Goal: Information Seeking & Learning: Learn about a topic

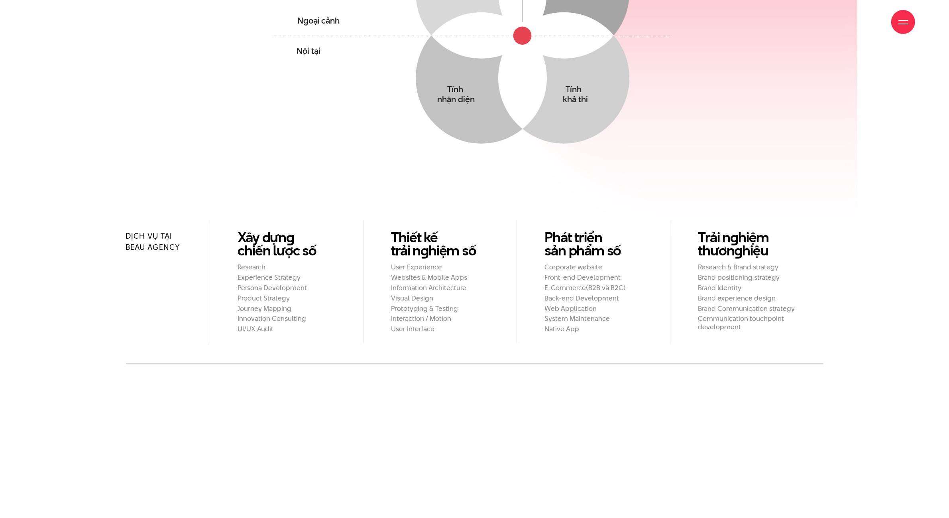
scroll to position [897, 0]
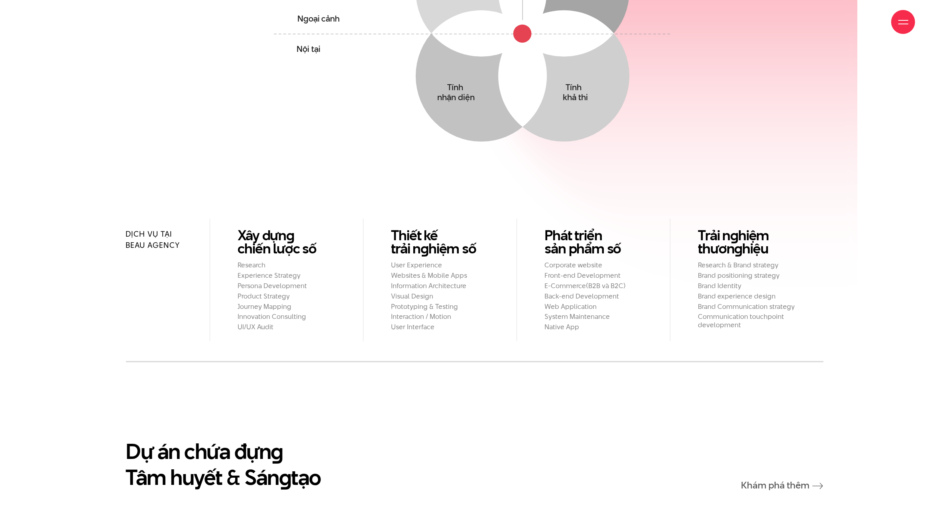
drag, startPoint x: 147, startPoint y: 203, endPoint x: 150, endPoint y: 199, distance: 4.9
click at [147, 228] on h2 "Dịch vụ tại Beau Agency" at bounding box center [160, 239] width 68 height 22
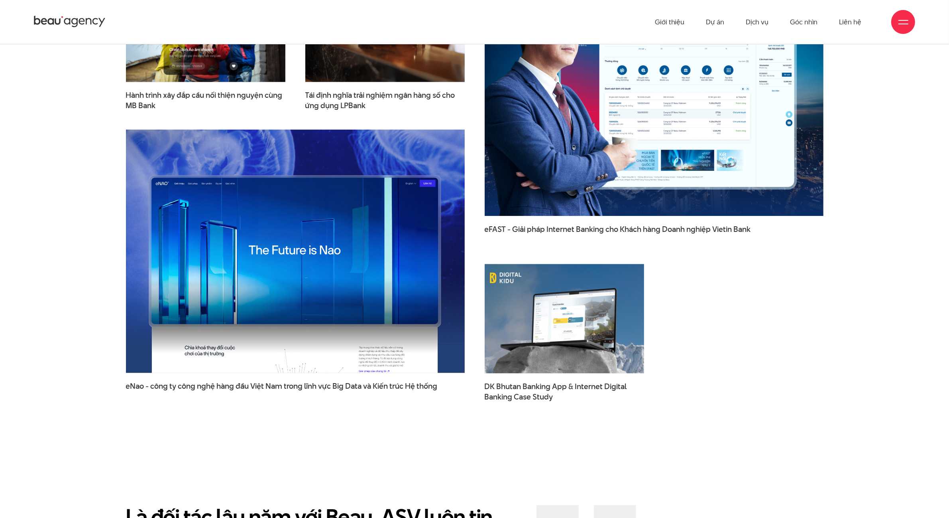
scroll to position [1346, 0]
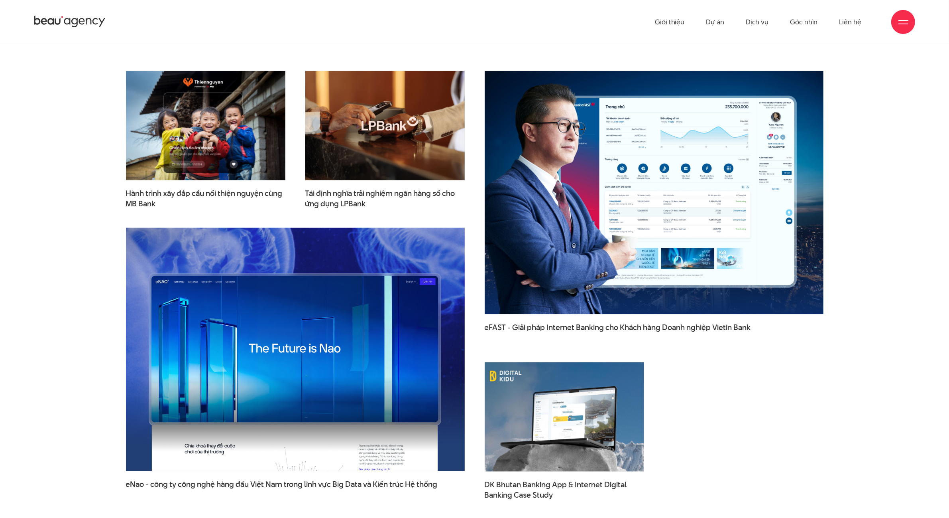
click at [96, 371] on div "Dự án chứa đựn g Tâm huyết & Sán g tạo Khám phá thêm Hành trình xây đắp cầu nối…" at bounding box center [475, 249] width 766 height 520
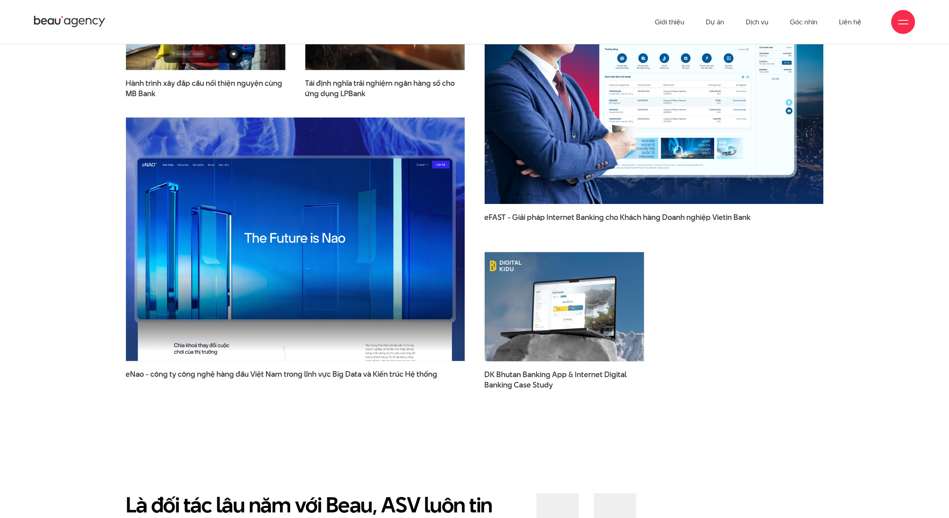
scroll to position [1446, 0]
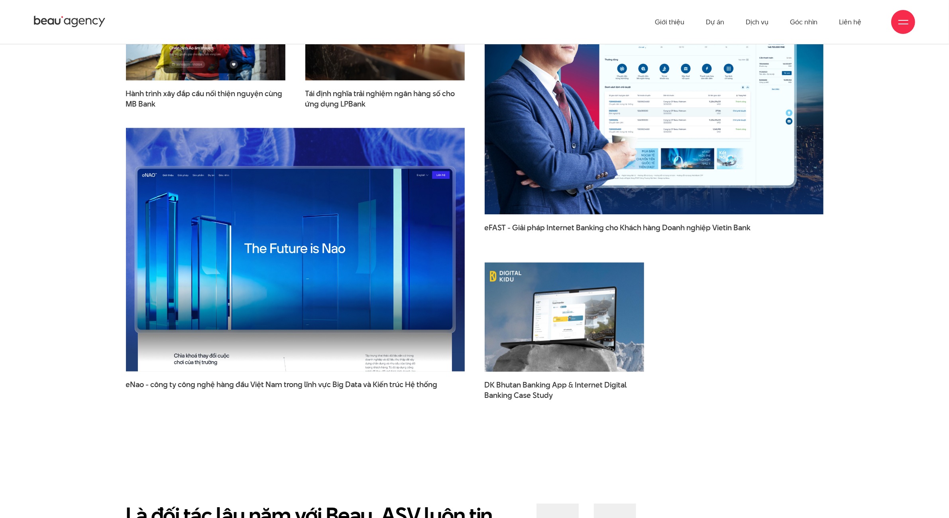
click at [324, 218] on img at bounding box center [295, 250] width 373 height 268
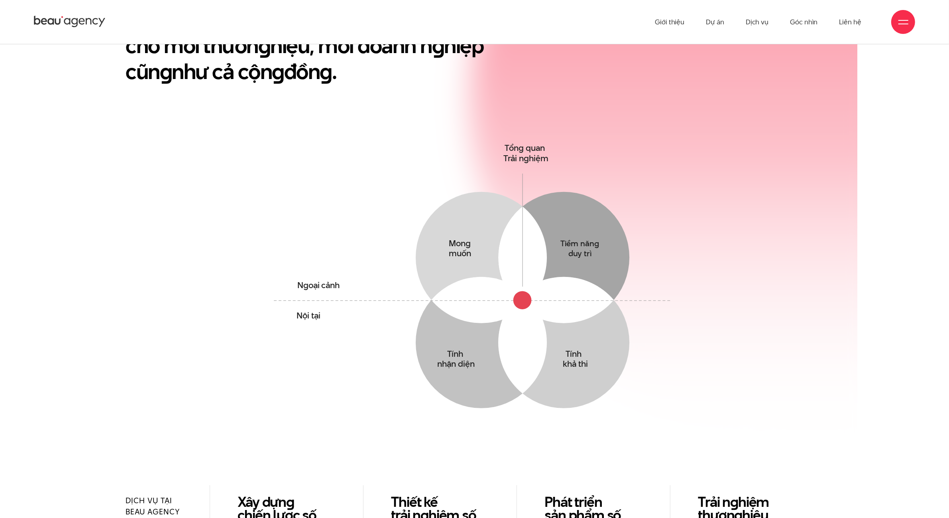
scroll to position [332, 0]
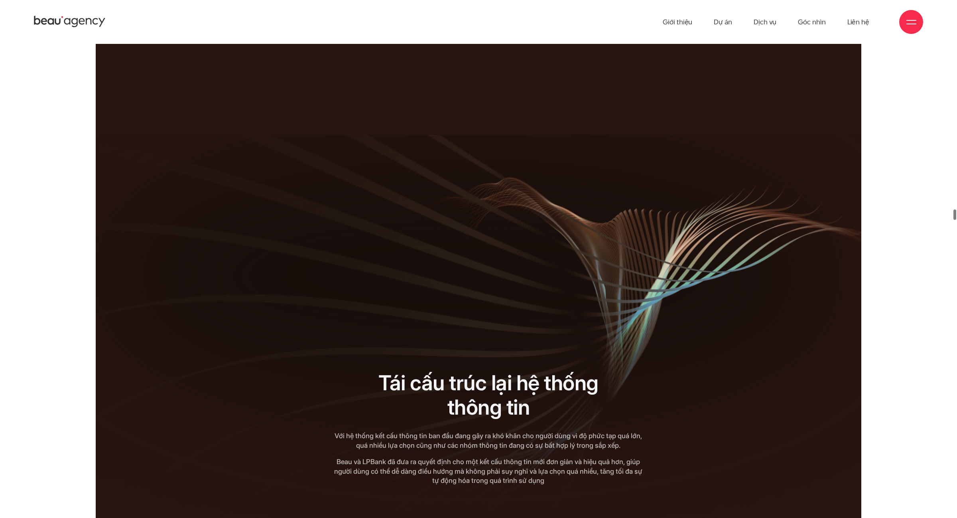
drag, startPoint x: 484, startPoint y: 138, endPoint x: 485, endPoint y: 150, distance: 11.7
click at [485, 148] on div at bounding box center [478, 210] width 561 height 266
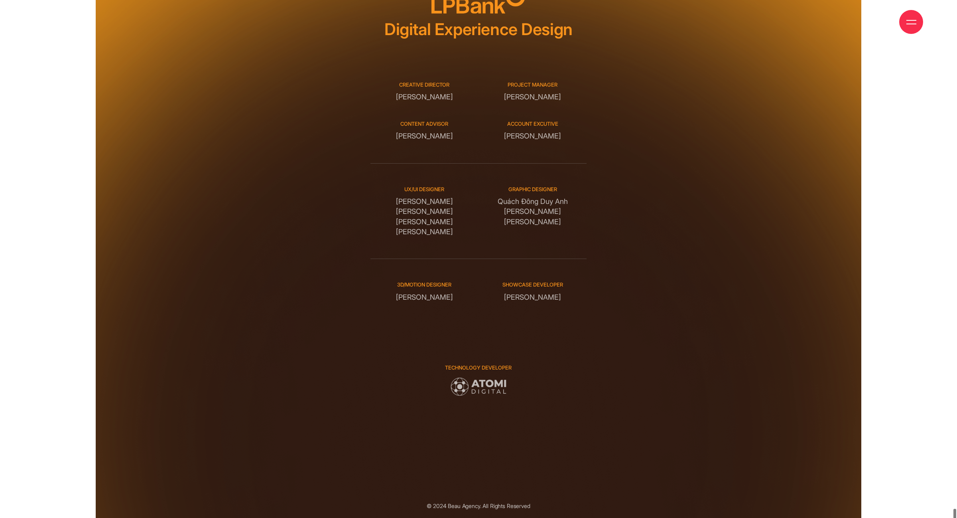
click at [549, 218] on div "UX/UI DESIGNER Đỗ Tuấn Minh Tô Quang Huy Ngô Tiên Tiến Phạm Hải Linh Graphic de…" at bounding box center [478, 211] width 217 height 96
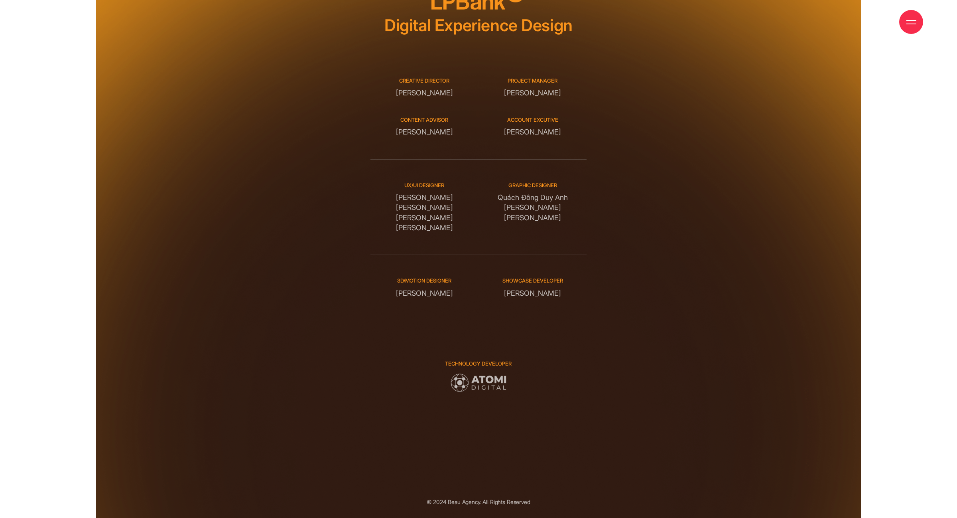
click at [422, 68] on div "Creative Director Phạm Hoàng Hà Project manager Nguyễn Huy Long Content advisor…" at bounding box center [478, 107] width 217 height 104
click at [421, 77] on div "Creative Director Phạm Hoàng Hà" at bounding box center [424, 87] width 108 height 21
click at [454, 76] on div "Creative Director Phạm Hoàng Hà Project manager Nguyễn Huy Long Content advisor…" at bounding box center [478, 107] width 217 height 104
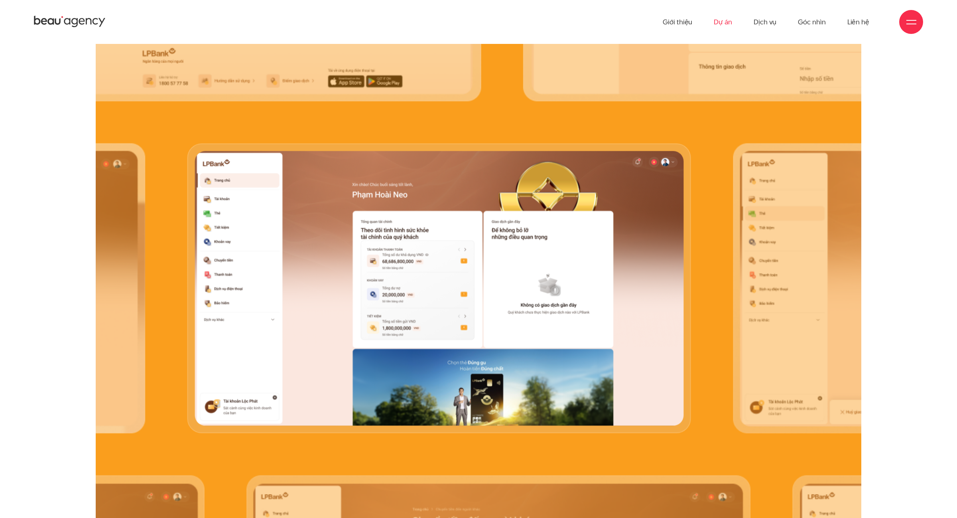
click at [732, 29] on link "Dự án" at bounding box center [723, 22] width 18 height 44
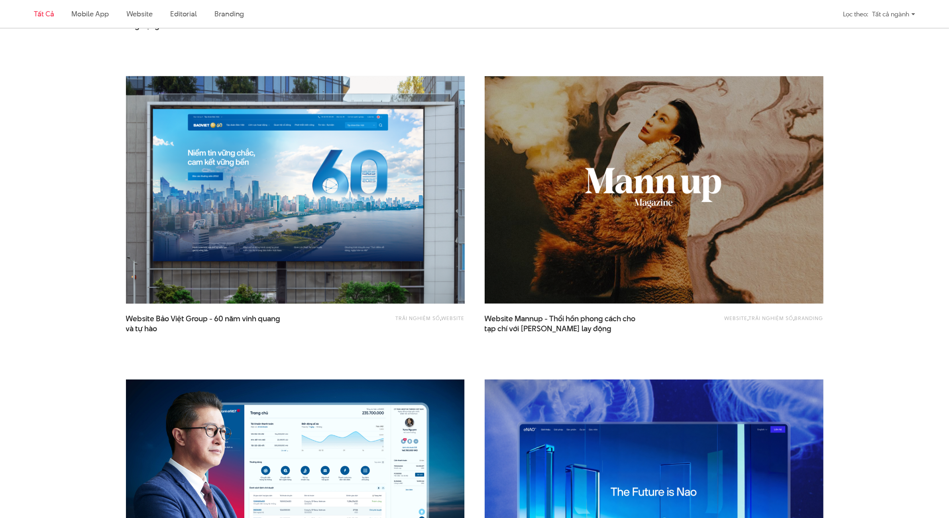
scroll to position [847, 0]
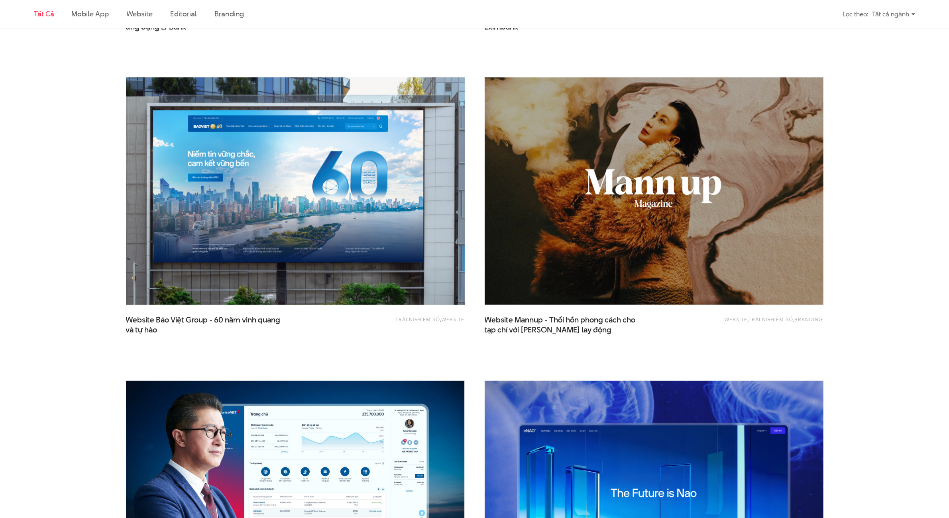
click at [373, 193] on img at bounding box center [295, 191] width 373 height 250
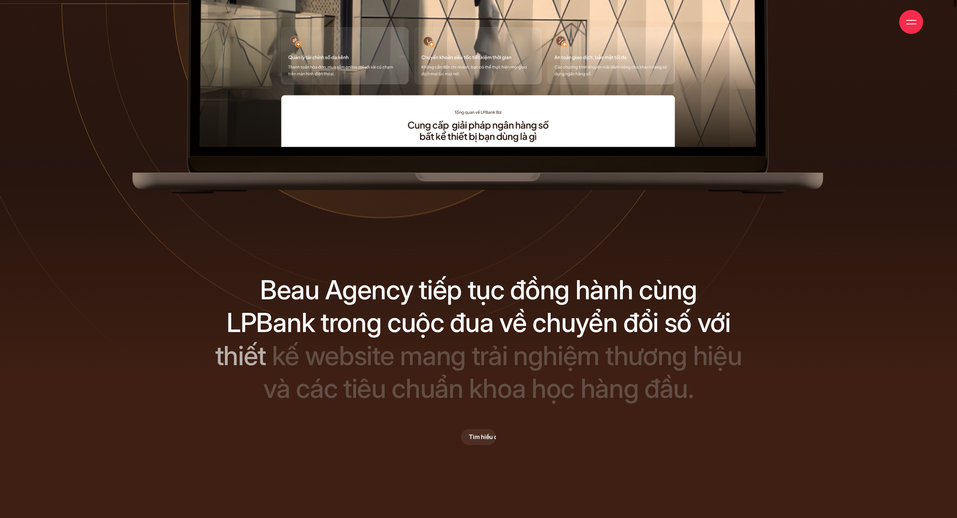
scroll to position [501, 0]
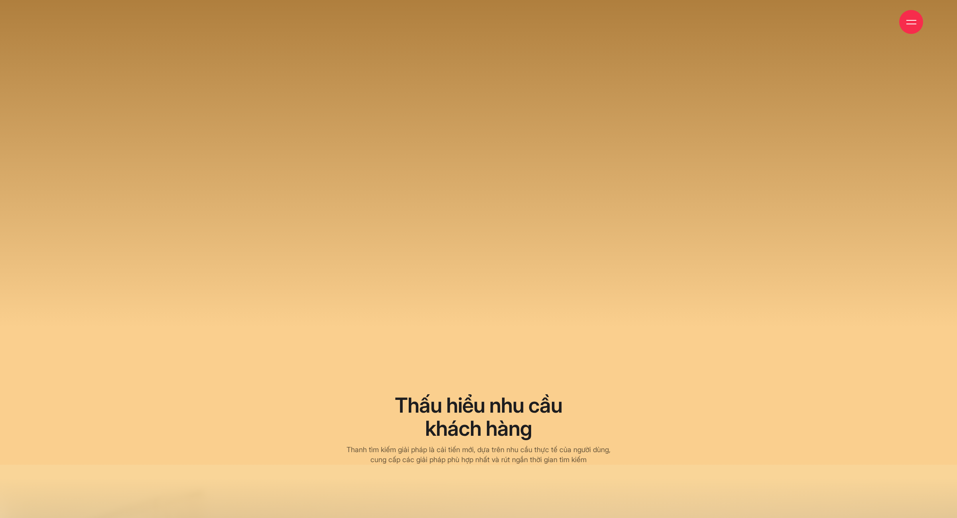
click at [30, 212] on span at bounding box center [478, 6] width 957 height 919
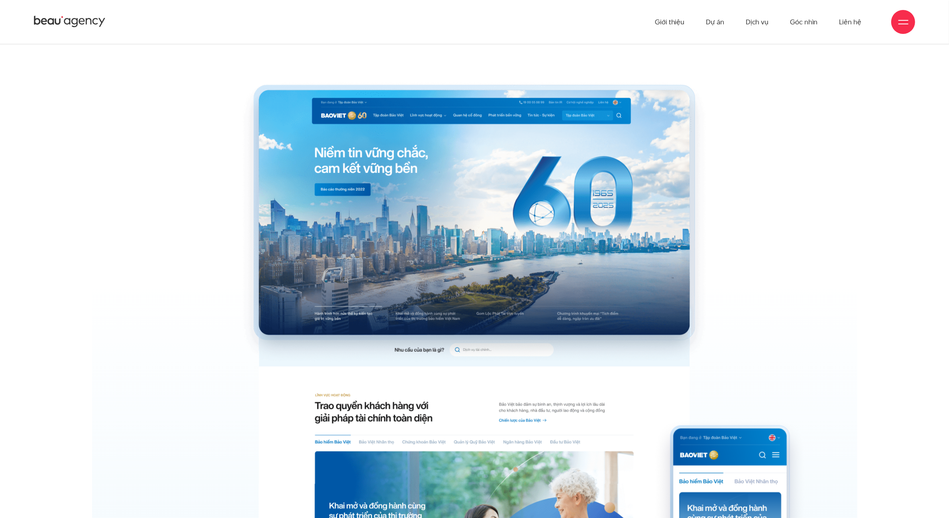
scroll to position [3104, 0]
drag, startPoint x: 472, startPoint y: 186, endPoint x: 451, endPoint y: 200, distance: 25.3
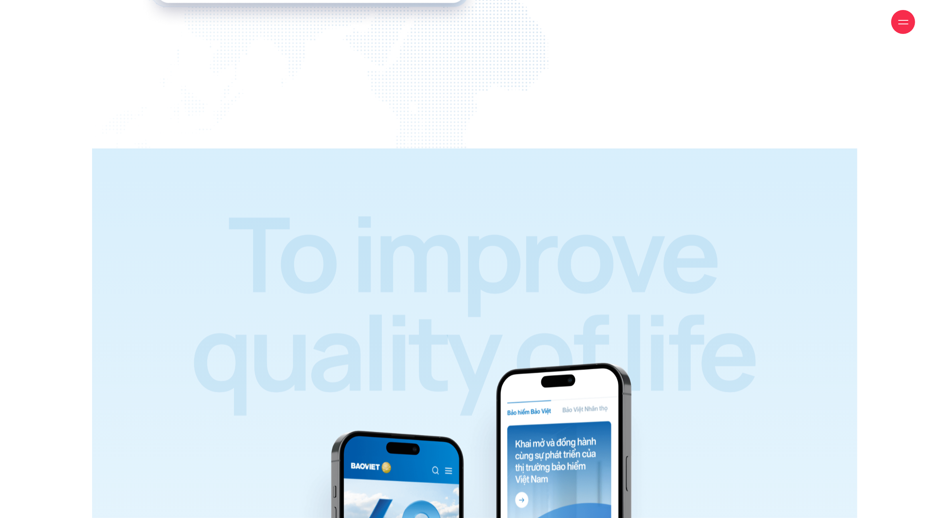
scroll to position [12974, 0]
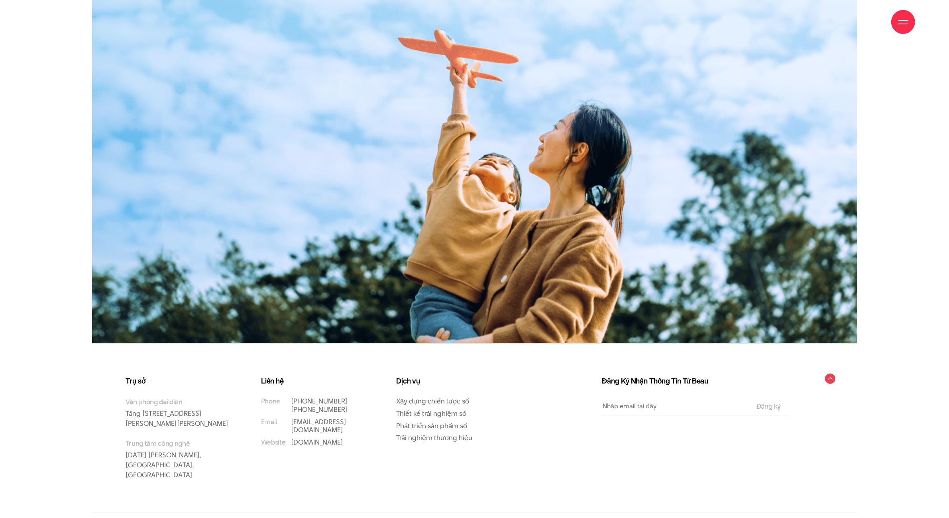
scroll to position [14033, 0]
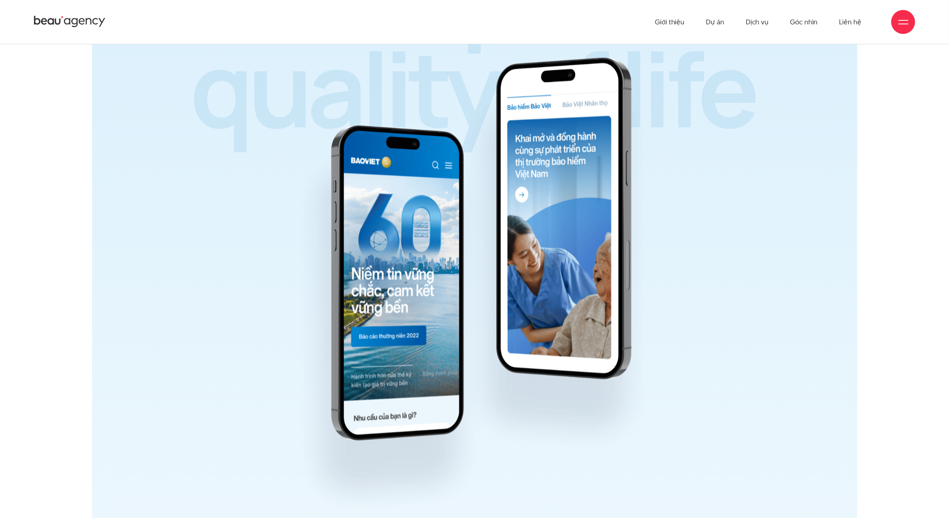
drag, startPoint x: 0, startPoint y: 213, endPoint x: 13, endPoint y: 68, distance: 146.1
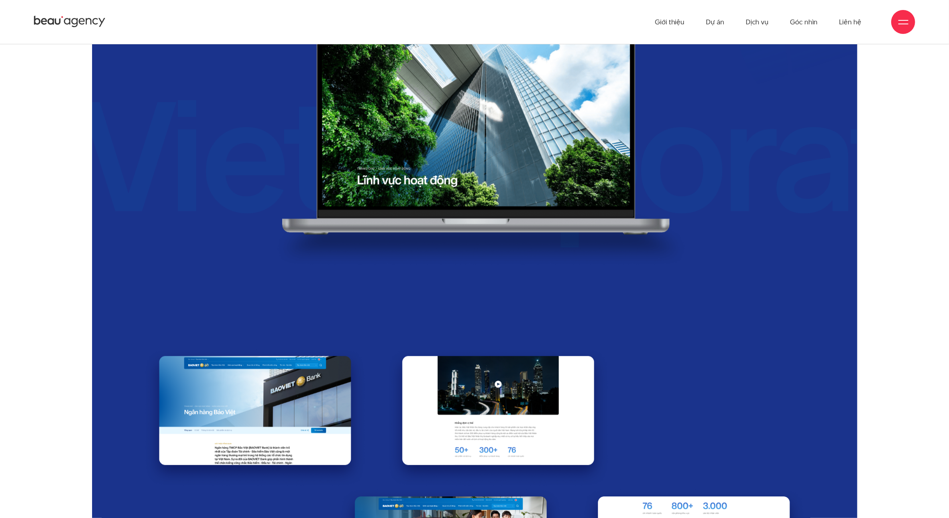
scroll to position [10486, 0]
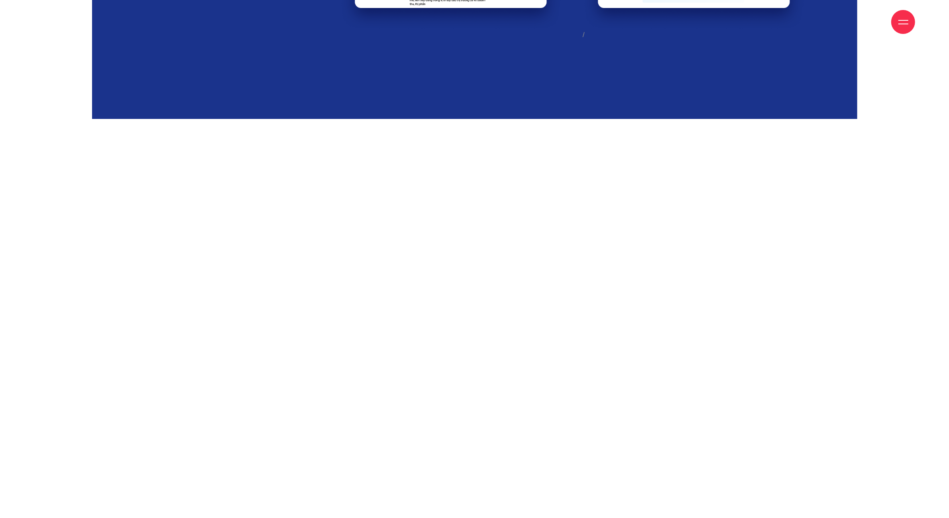
scroll to position [11084, 0]
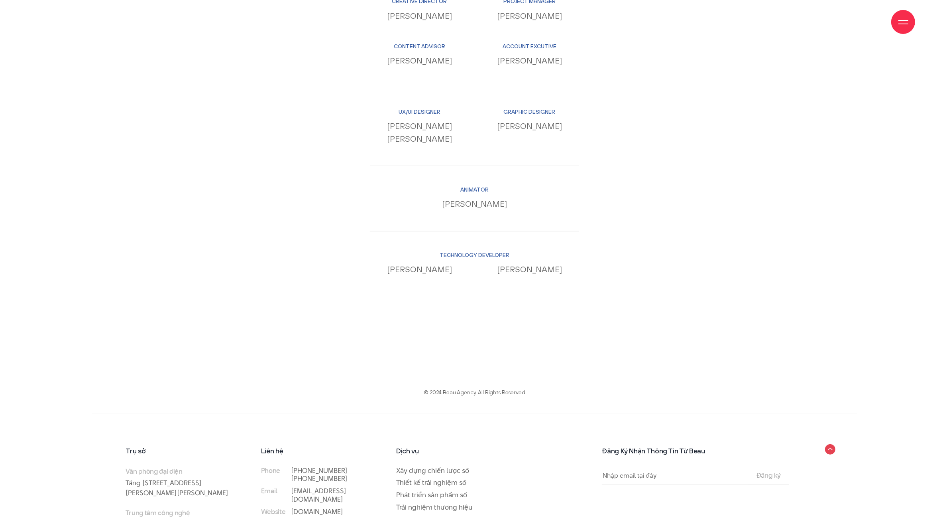
scroll to position [8474, 0]
